Goal: Check status

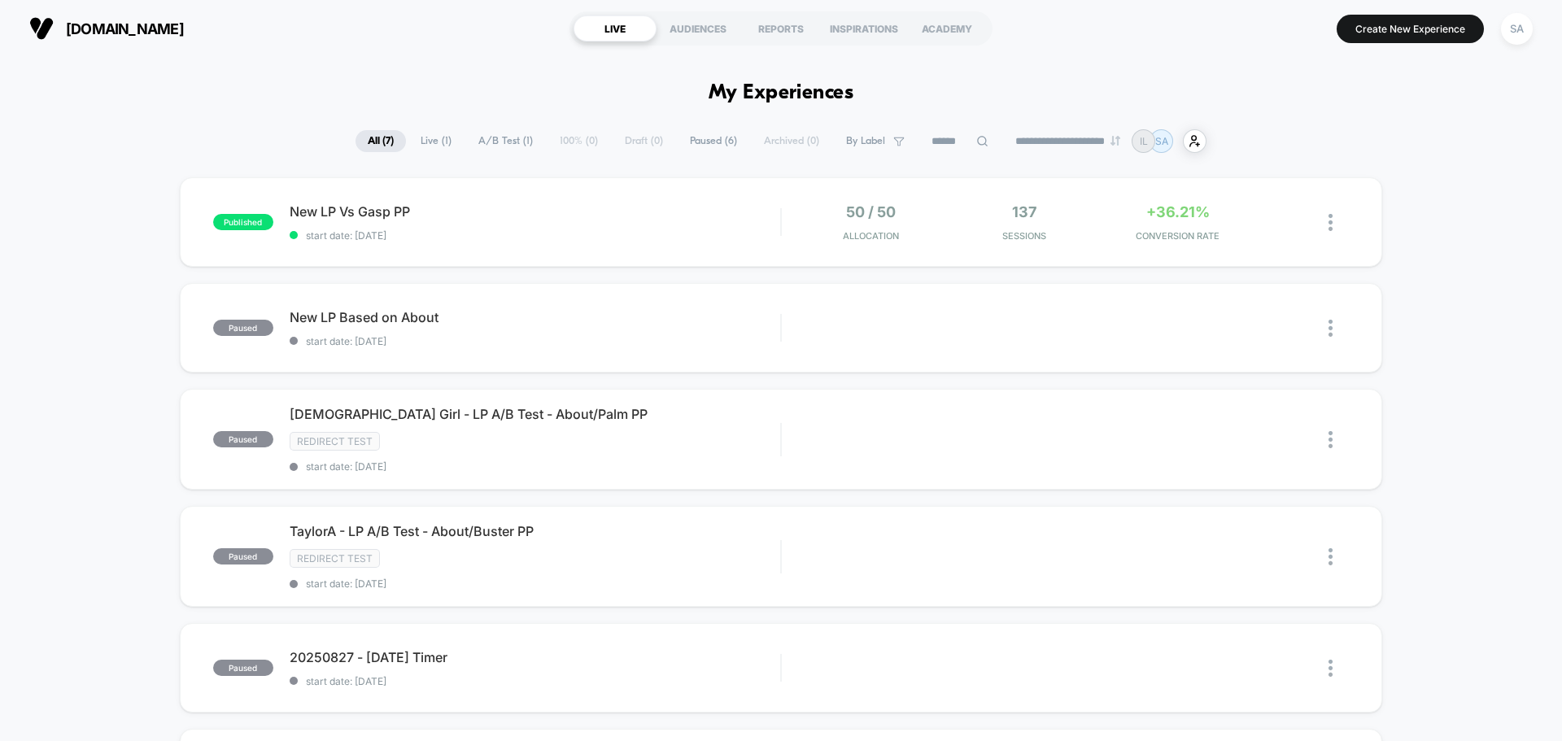
click at [1443, 199] on div "published New LP Vs Gasp PP start date: [DATE] 50 / 50 Allocation 137 Sessions …" at bounding box center [781, 602] width 1562 height 851
click at [470, 198] on div "published New LP Vs Gasp PP start date: [DATE] 50 / 50 Allocation 137 Sessions …" at bounding box center [781, 222] width 1203 height 90
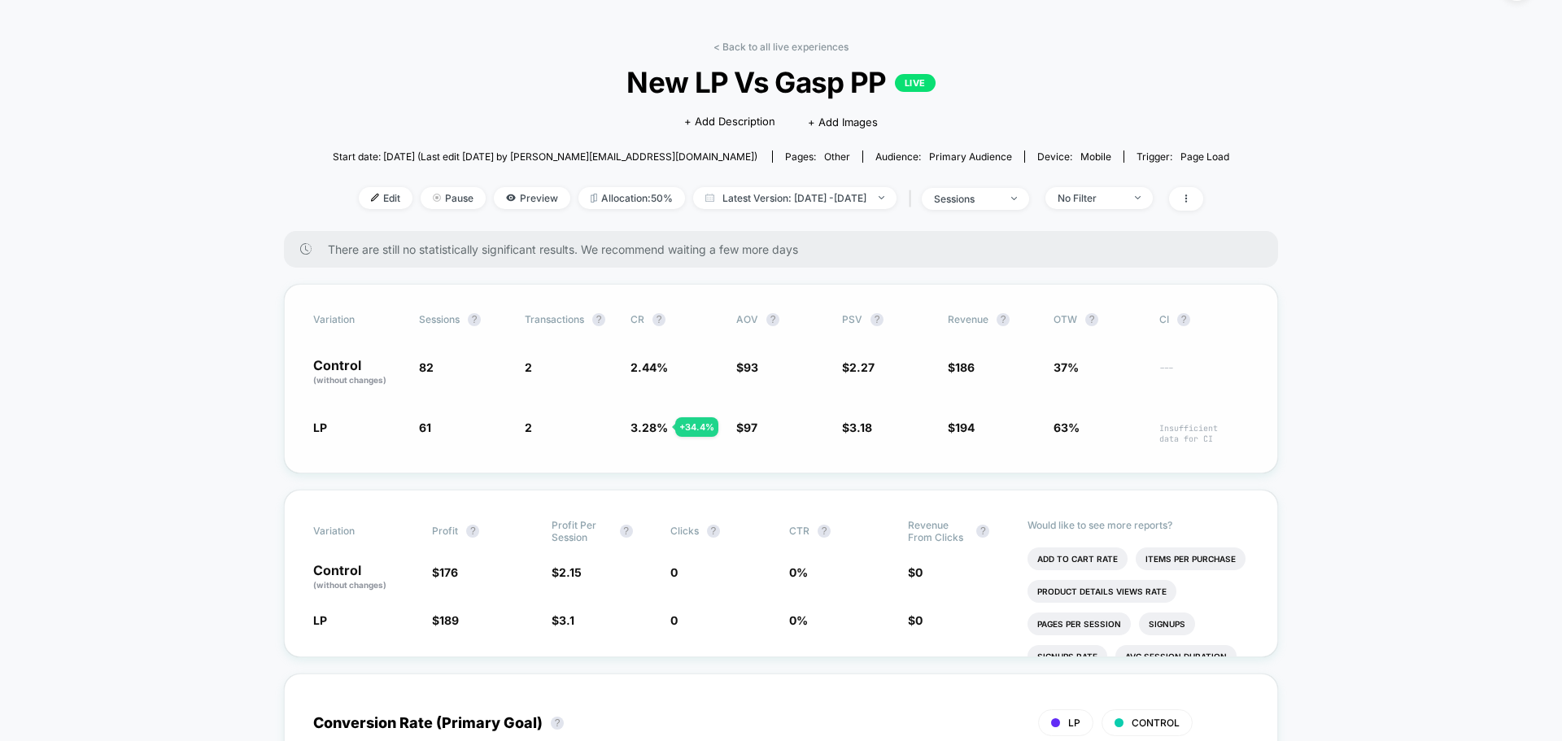
scroll to position [81, 0]
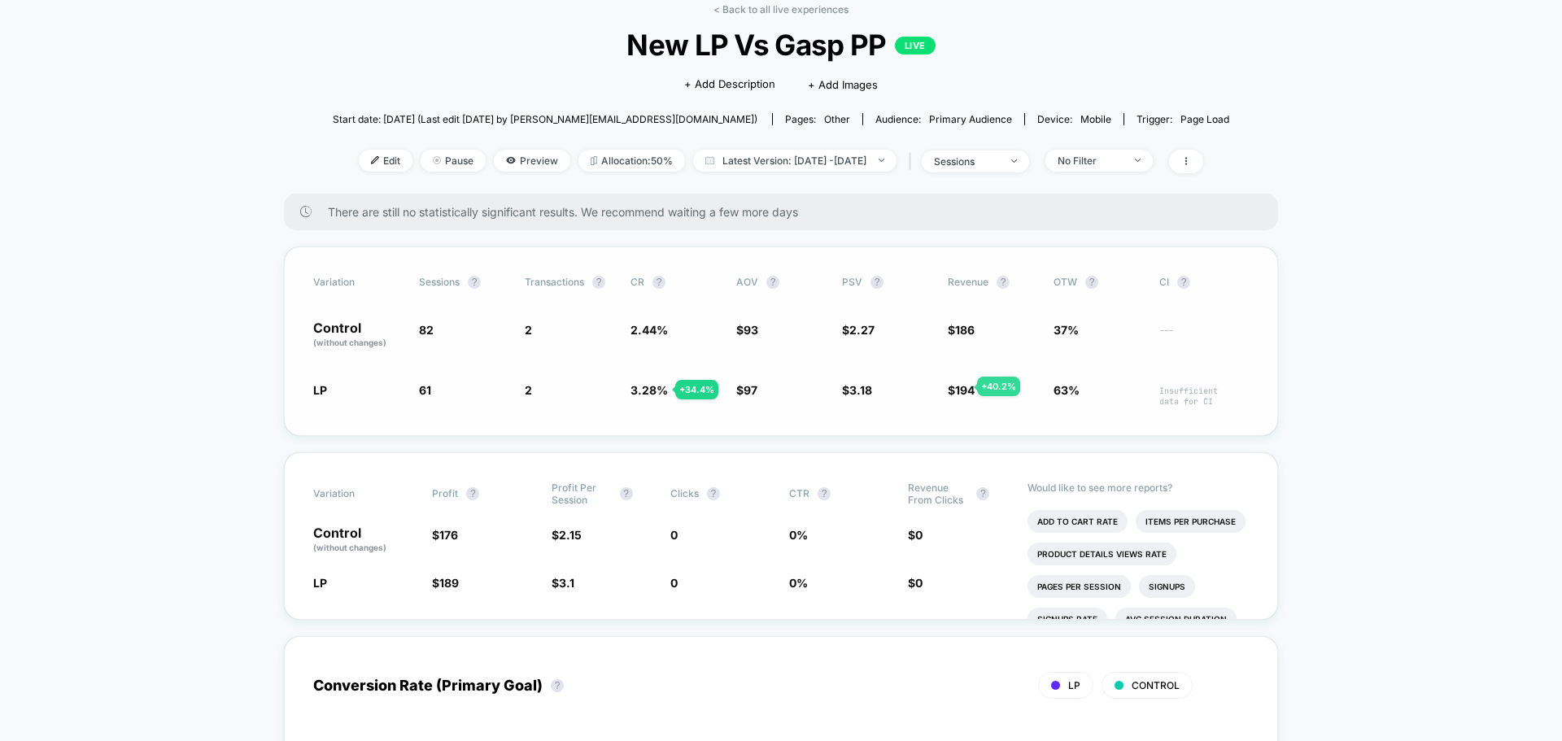
drag, startPoint x: 308, startPoint y: 319, endPoint x: 1189, endPoint y: 391, distance: 883.3
click at [1160, 391] on div "Variation Sessions ? Transactions ? CR ? AOV ? PSV ? Revenue ? OTW ? CI ? Contr…" at bounding box center [781, 342] width 994 height 190
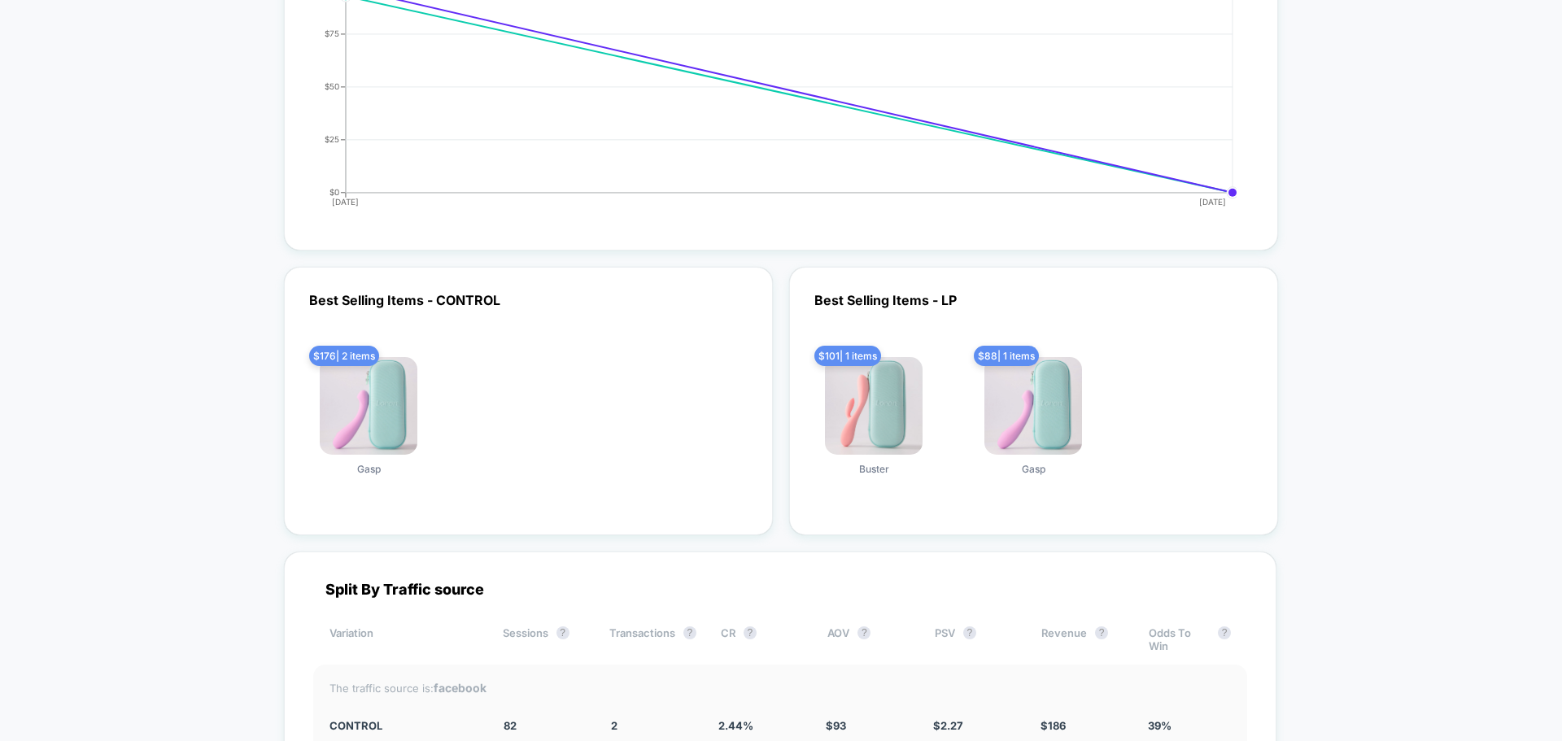
scroll to position [3139, 0]
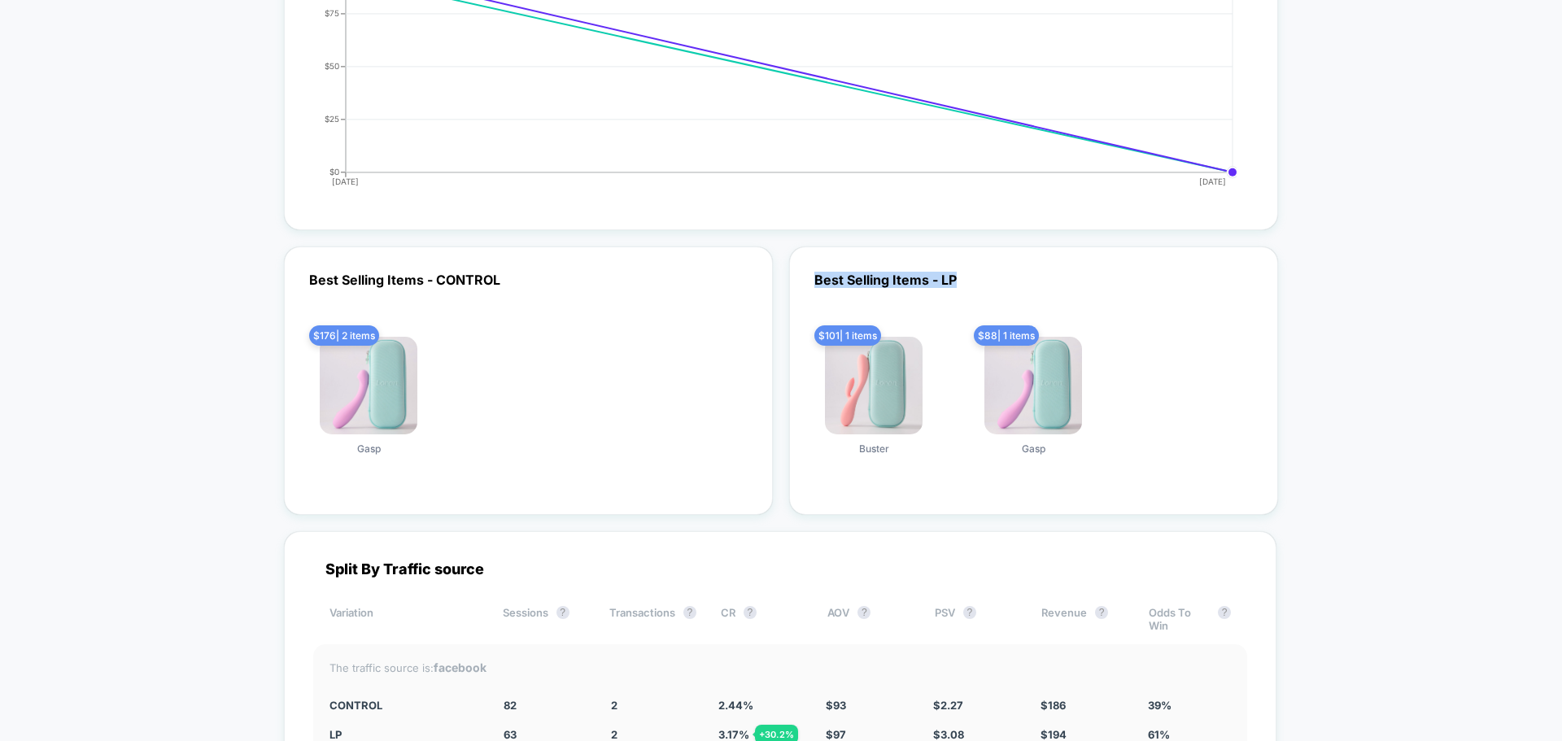
drag, startPoint x: 1003, startPoint y: 277, endPoint x: 798, endPoint y: 279, distance: 205.0
click at [799, 279] on div "Best Selling Items - LP $ 101 | 1 items Buster $ 88 | 1 items Gasp" at bounding box center [1033, 381] width 489 height 269
drag, startPoint x: 493, startPoint y: 282, endPoint x: 295, endPoint y: 278, distance: 197.7
click at [295, 278] on div "Best Selling Items - CONTROL $ 176 | 2 items Gasp $ 0 | undefined items" at bounding box center [528, 381] width 489 height 269
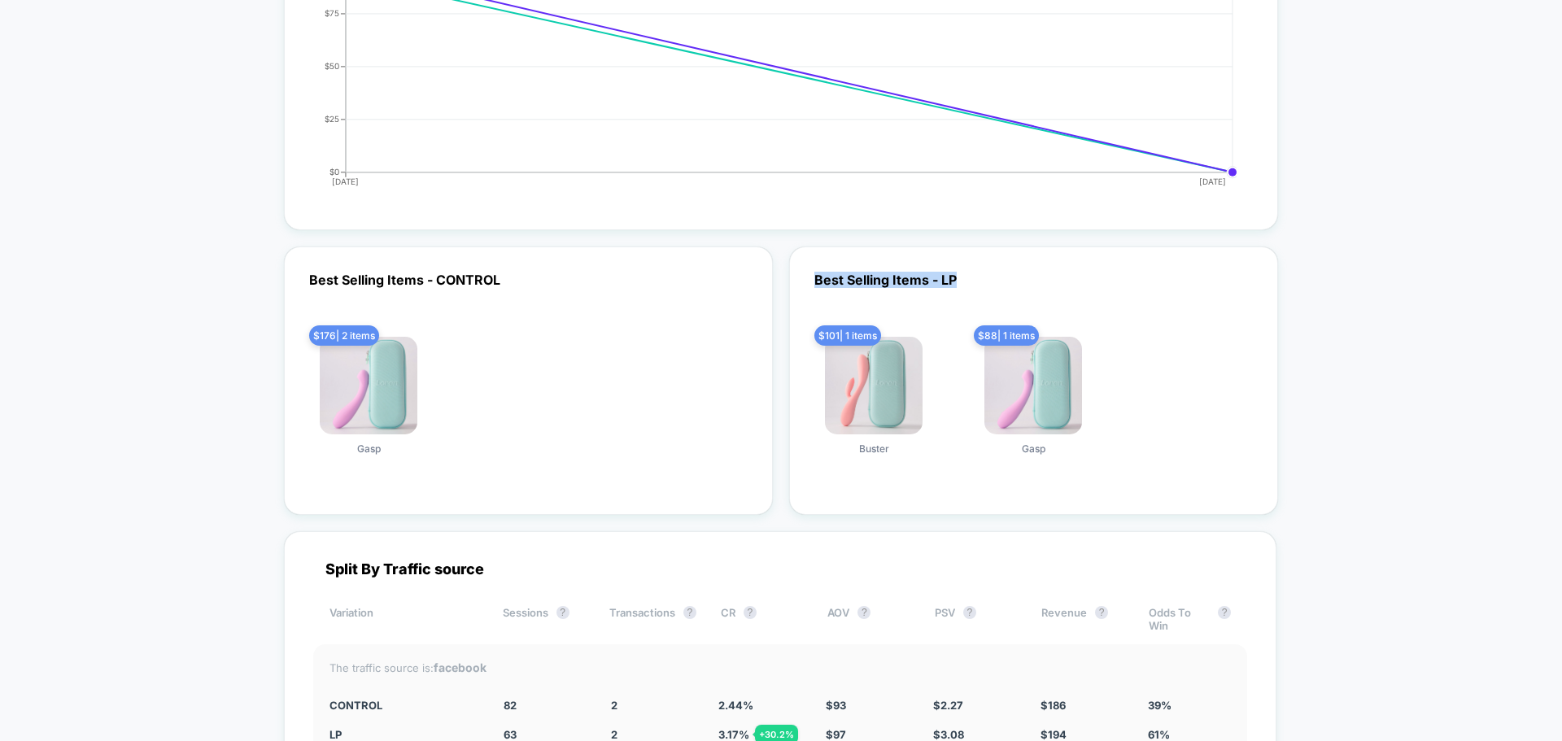
drag, startPoint x: 968, startPoint y: 286, endPoint x: 771, endPoint y: 292, distance: 197.0
click at [771, 292] on div "Best Selling Items - CONTROL $ 176 | 2 items Gasp $ 0 | undefined items Best Se…" at bounding box center [781, 381] width 994 height 269
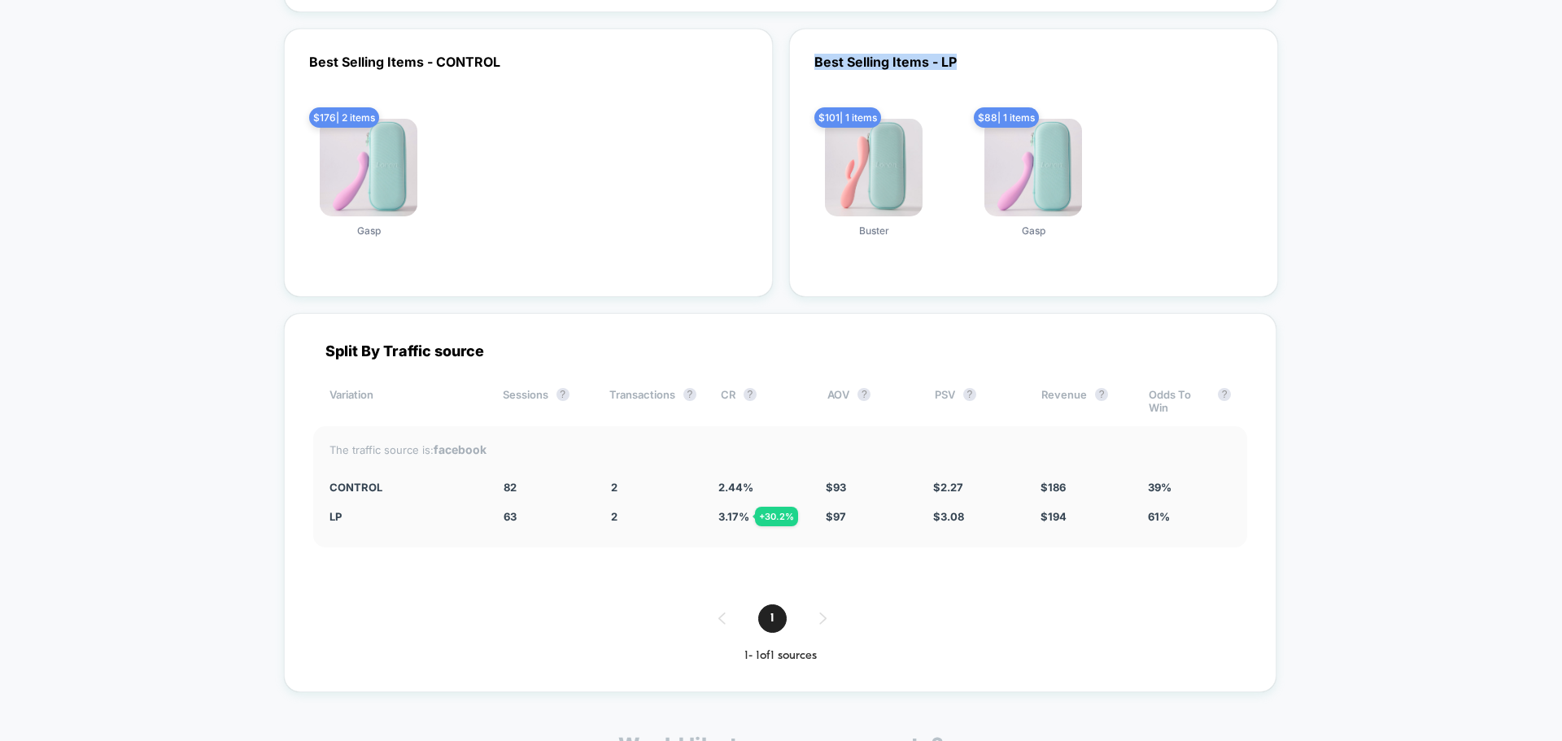
scroll to position [3383, 0]
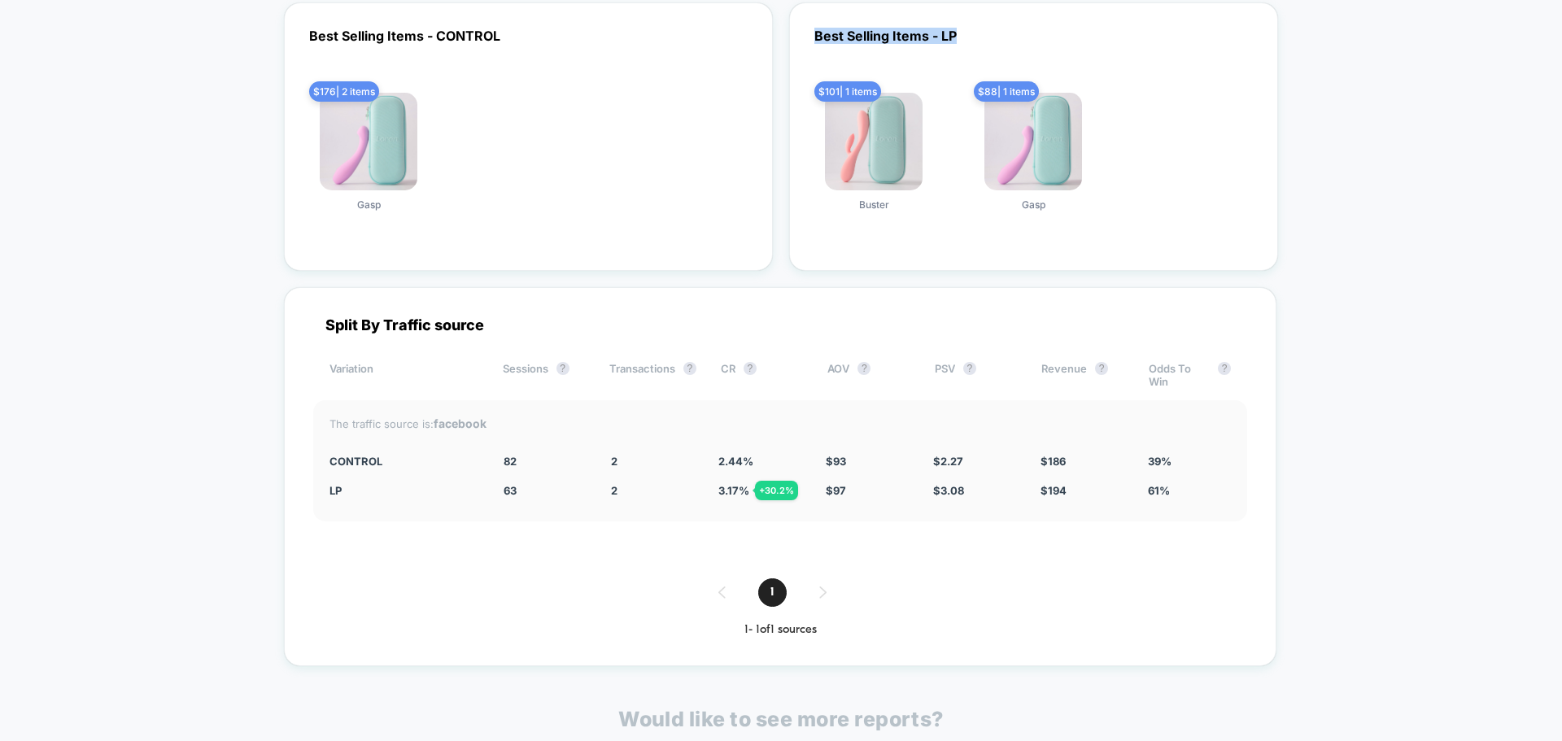
drag, startPoint x: 295, startPoint y: 495, endPoint x: 1221, endPoint y: 526, distance: 926.5
click at [1175, 509] on div "Split By Traffic source Variation Sessions ? Transactions ? CR ? AOV ? PSV ? Re…" at bounding box center [780, 476] width 993 height 379
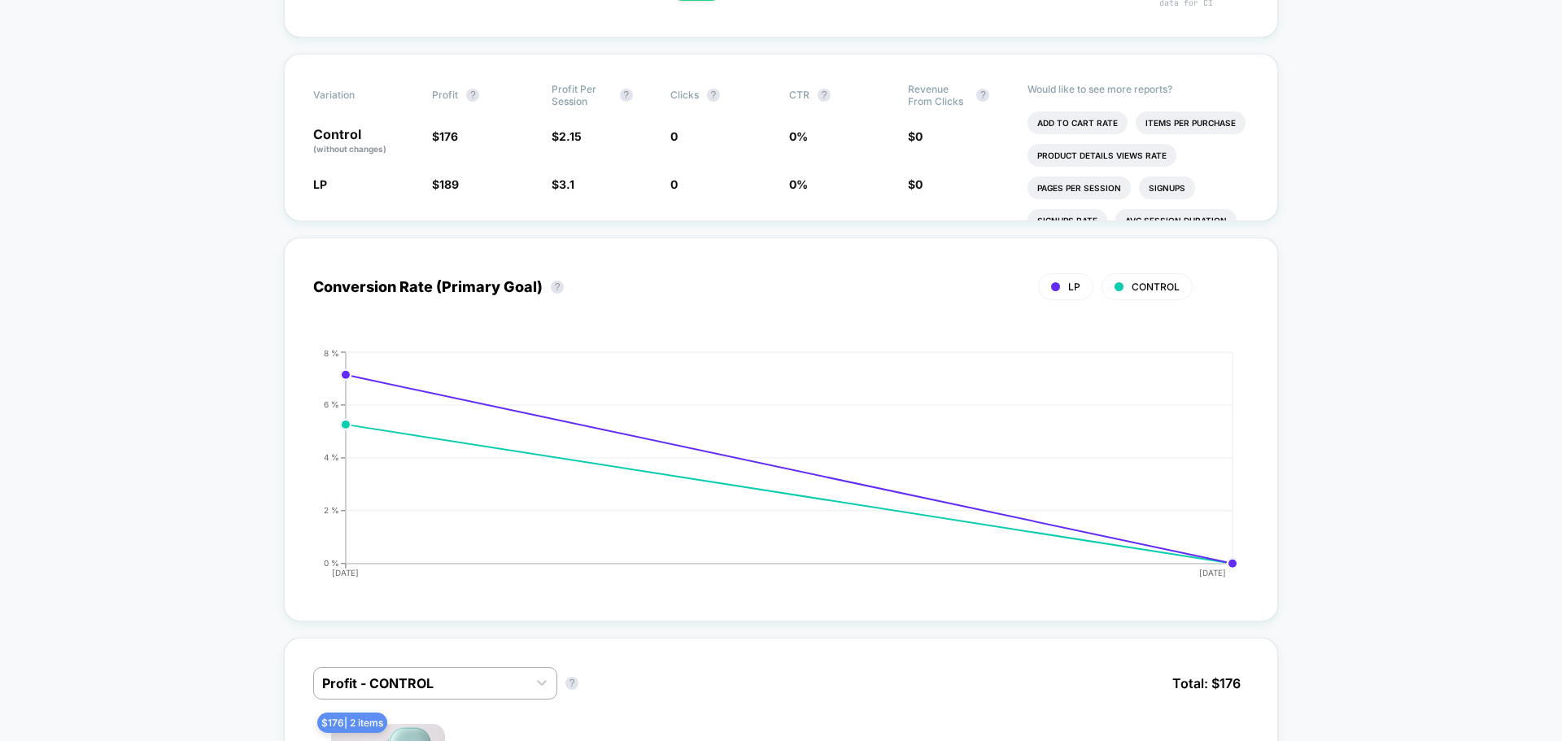
scroll to position [0, 0]
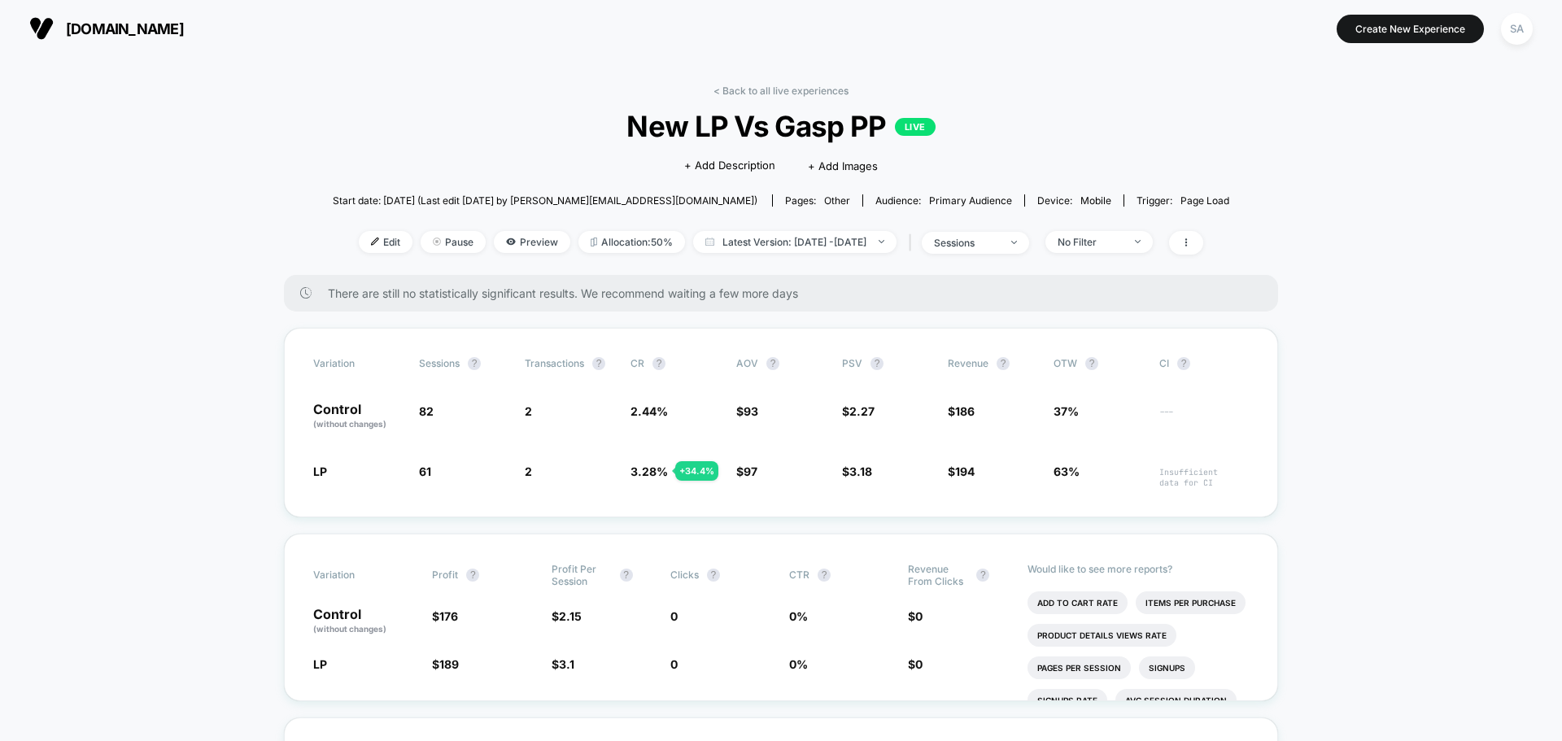
drag, startPoint x: 1062, startPoint y: 471, endPoint x: 71, endPoint y: 459, distance: 991.1
click at [749, 85] on link "< Back to all live experiences" at bounding box center [781, 91] width 135 height 12
